Goal: Information Seeking & Learning: Learn about a topic

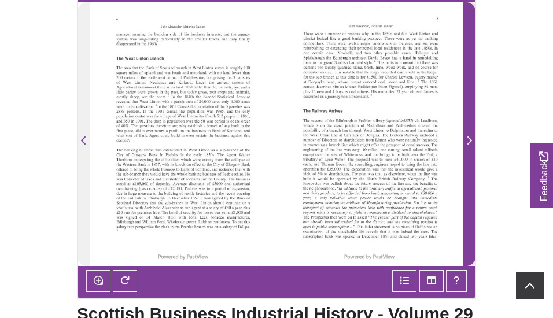
click at [466, 139] on span "Next Page" at bounding box center [470, 141] width 12 height 14
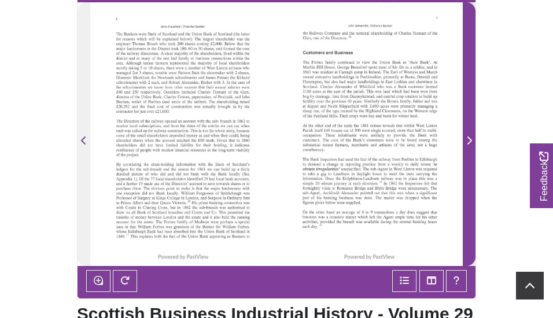
click at [466, 139] on span "Next Page" at bounding box center [470, 141] width 12 height 14
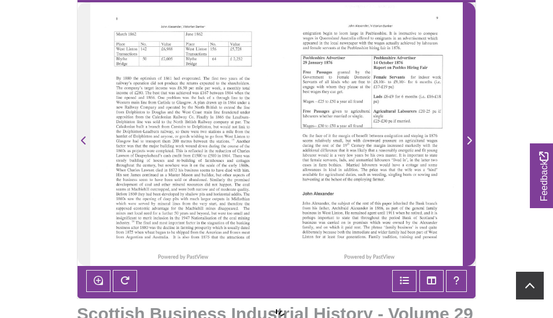
click at [466, 139] on span "Next Page" at bounding box center [470, 141] width 12 height 14
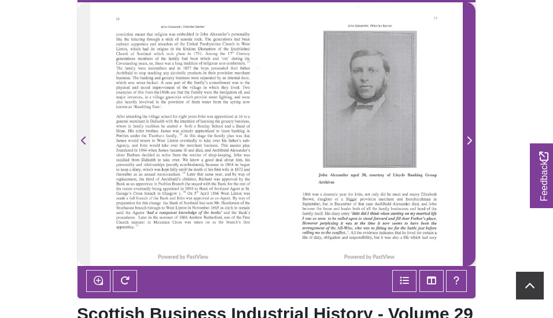
click at [466, 139] on span "Next Page" at bounding box center [470, 141] width 12 height 14
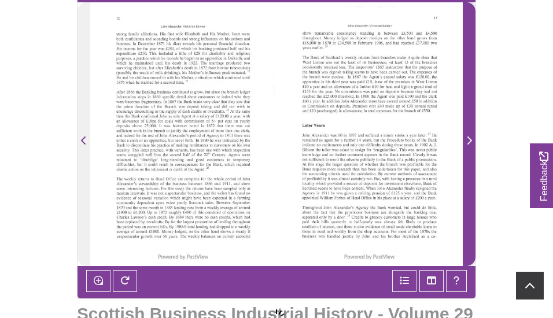
click at [466, 139] on span "Next Page" at bounding box center [470, 141] width 12 height 14
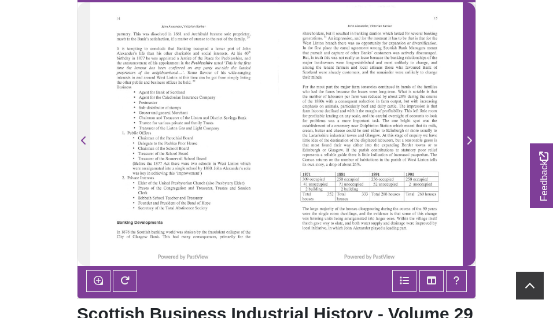
click at [467, 139] on icon "Next Page" at bounding box center [470, 140] width 6 height 9
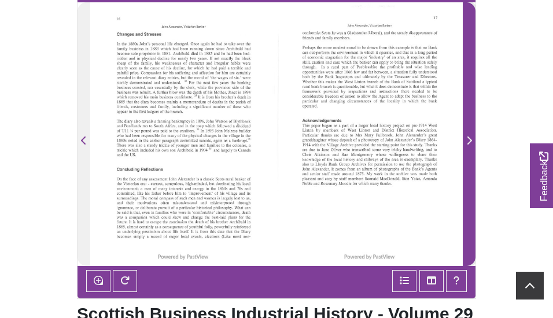
click at [467, 139] on icon "Next Page" at bounding box center [470, 140] width 6 height 9
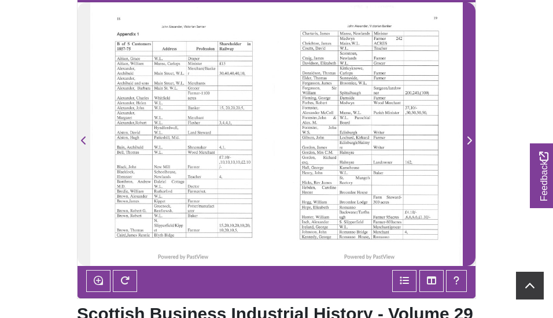
click at [467, 138] on icon "Next Page" at bounding box center [470, 140] width 6 height 9
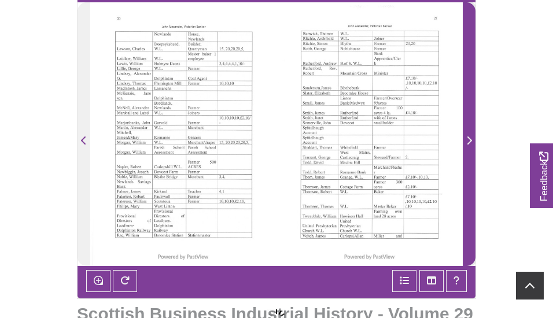
click at [467, 138] on icon "Next Page" at bounding box center [470, 140] width 6 height 9
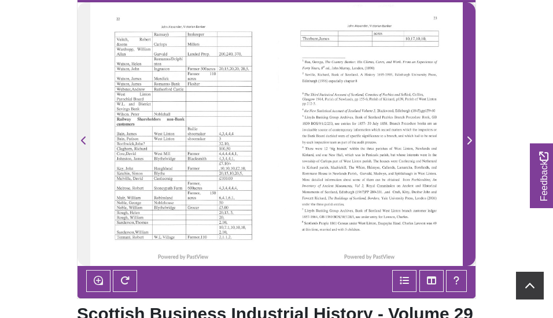
click at [467, 138] on icon "Next Page" at bounding box center [470, 140] width 6 height 9
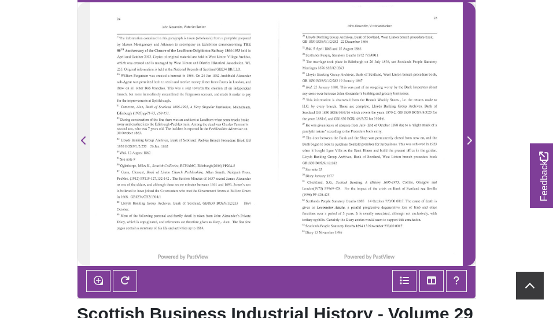
click at [465, 138] on span "Next Page" at bounding box center [470, 141] width 12 height 14
